Goal: Navigation & Orientation: Find specific page/section

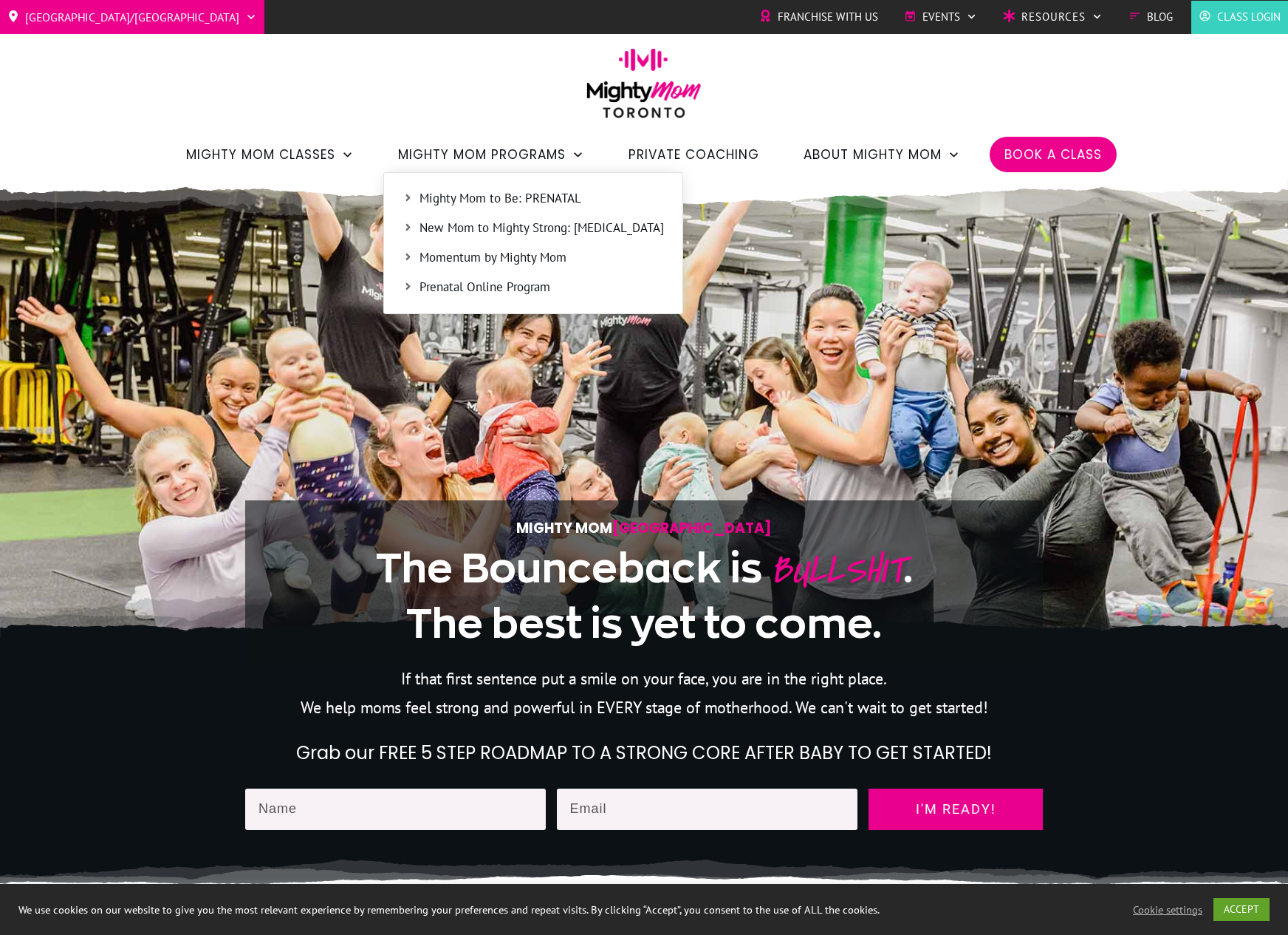
click at [522, 190] on span "Mighty Mom to Be: PRENATAL" at bounding box center [542, 198] width 245 height 19
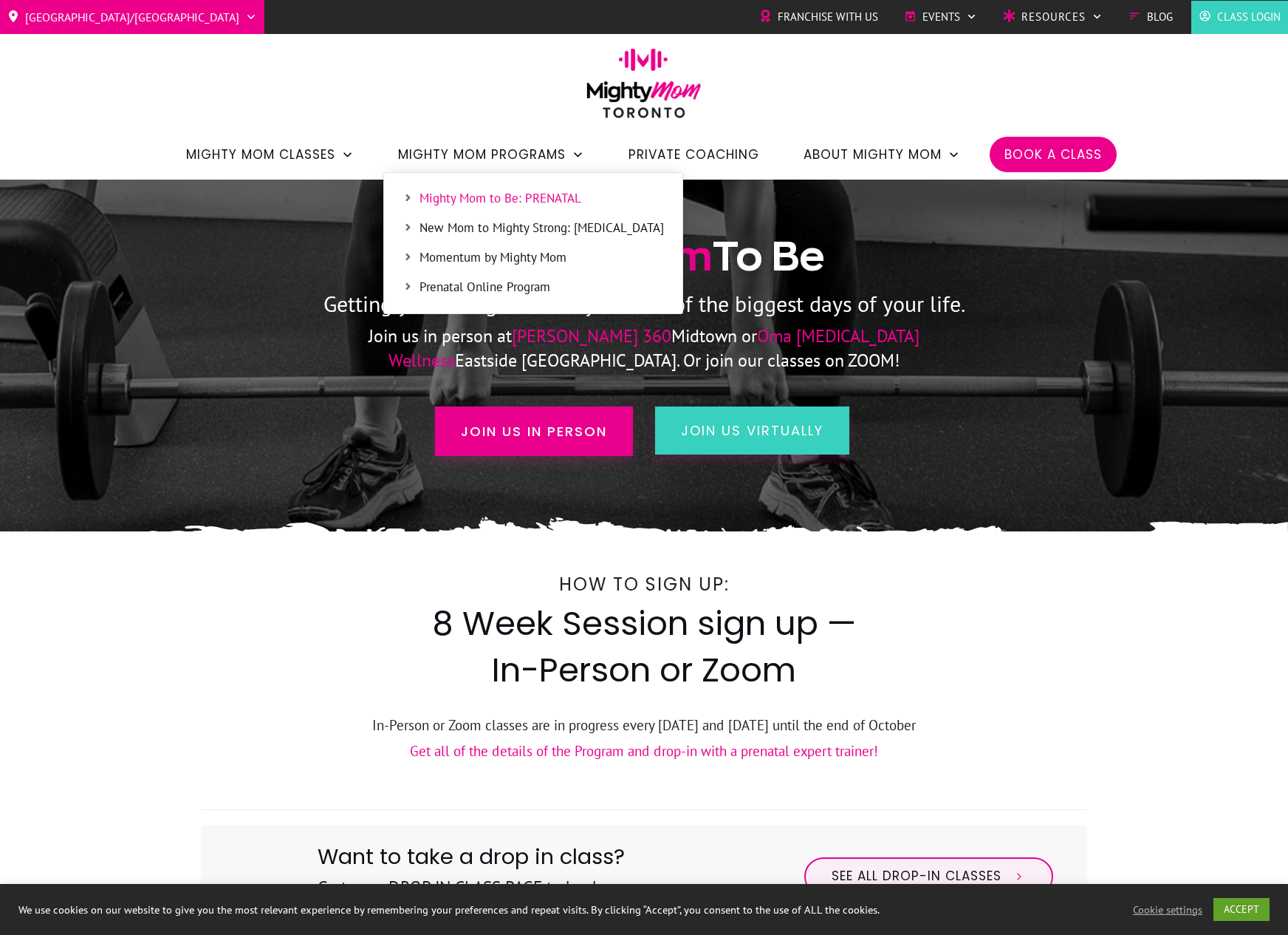
click at [521, 241] on li "Momentum by Mighty Mom" at bounding box center [533, 255] width 283 height 30
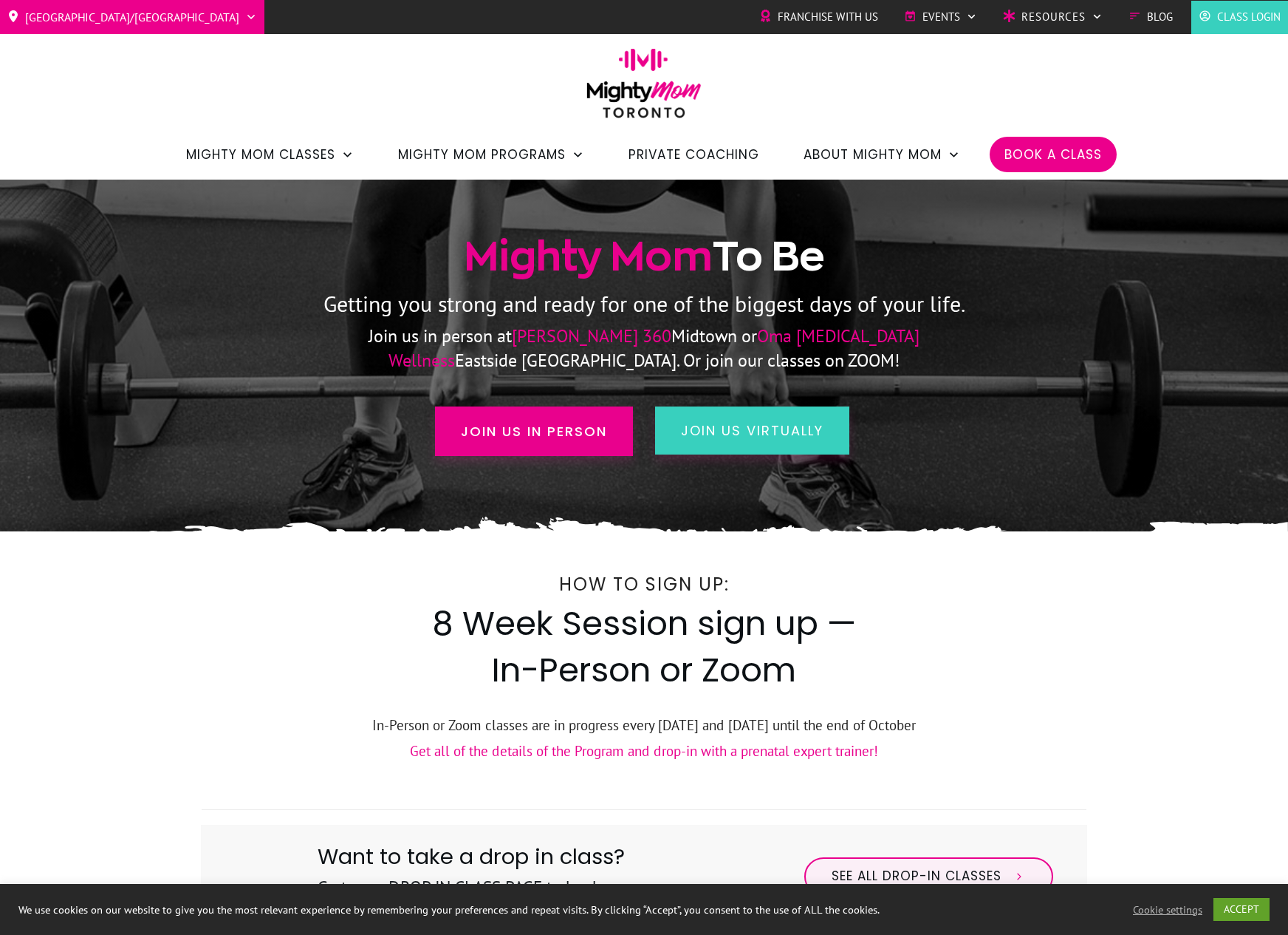
click at [657, 156] on span "Private Coaching" at bounding box center [694, 154] width 130 height 25
